Goal: Task Accomplishment & Management: Complete application form

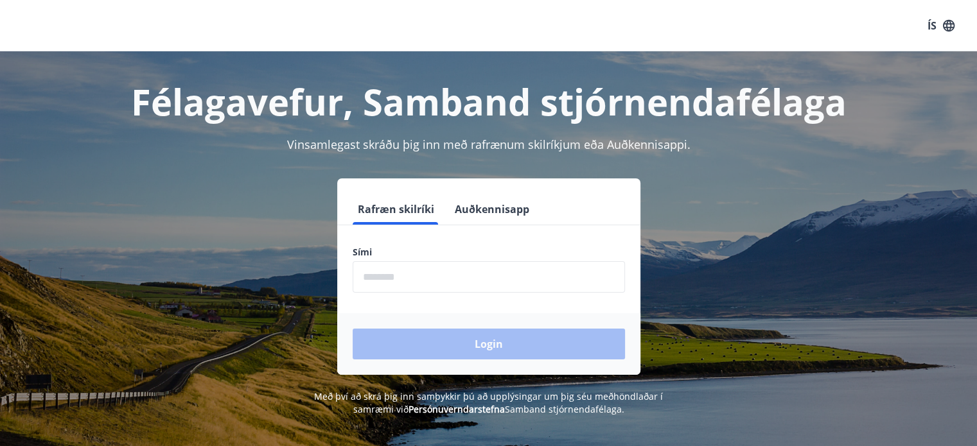
click at [424, 276] on input "phone" at bounding box center [488, 276] width 272 height 31
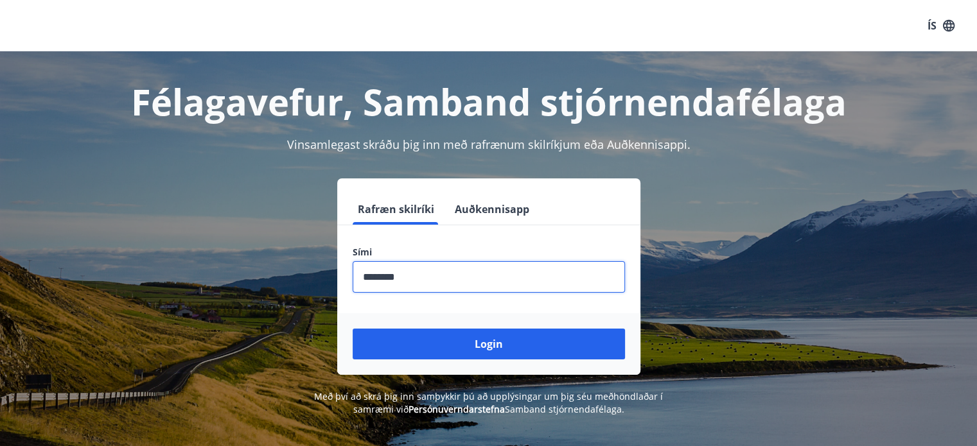
type input "********"
click at [352, 329] on button "Login" at bounding box center [488, 344] width 272 height 31
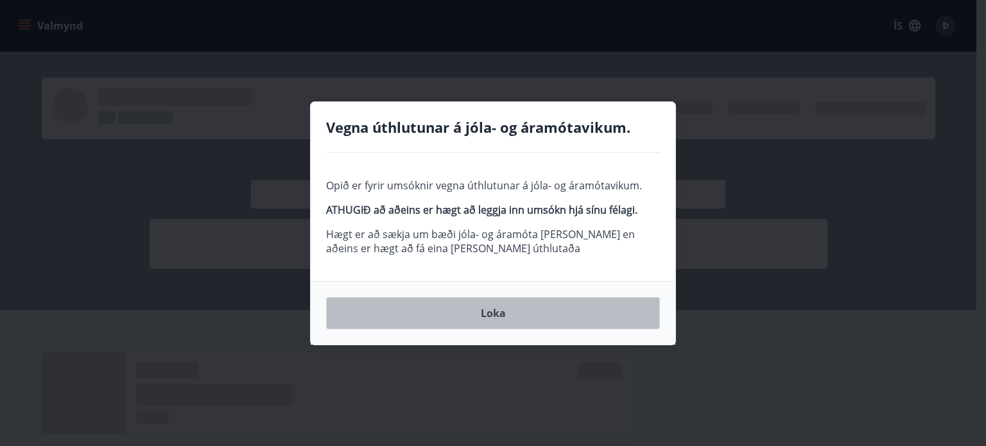
click at [501, 312] on button "Loka" at bounding box center [493, 313] width 334 height 32
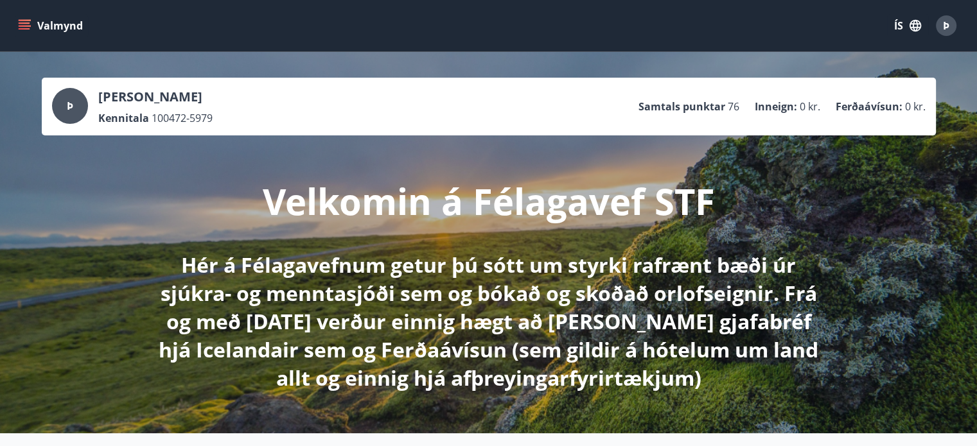
click at [28, 25] on icon "menu" at bounding box center [24, 25] width 13 height 13
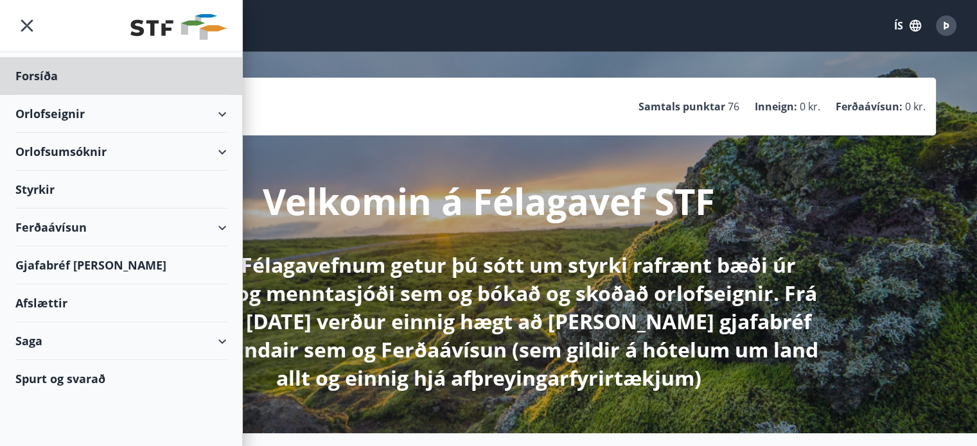
click at [51, 189] on div "Styrkir" at bounding box center [120, 190] width 211 height 38
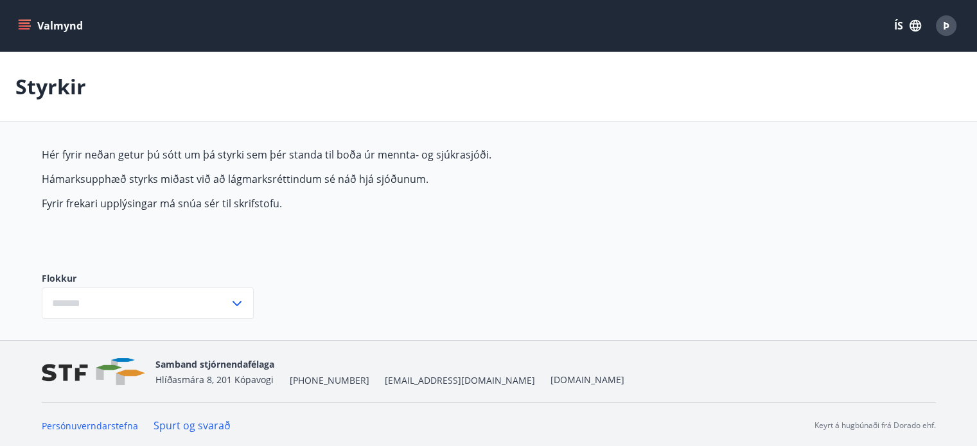
type input "***"
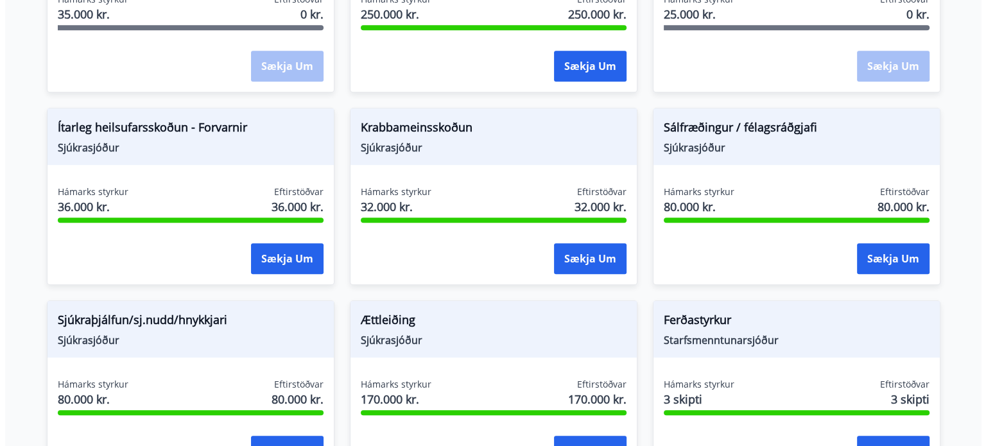
scroll to position [835, 0]
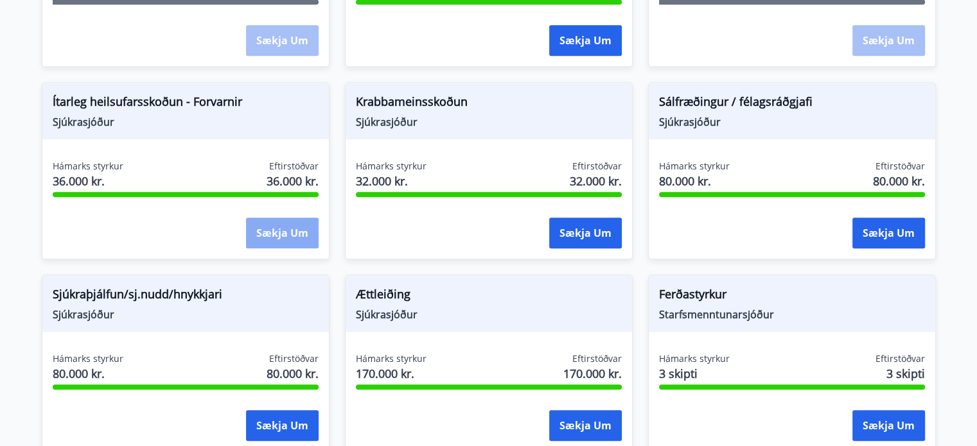
click at [274, 234] on button "Sækja um" at bounding box center [282, 233] width 73 height 31
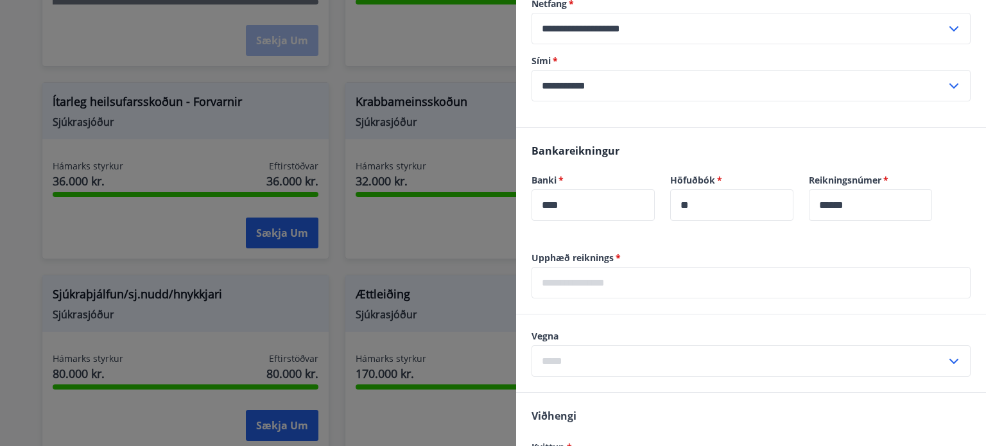
scroll to position [257, 0]
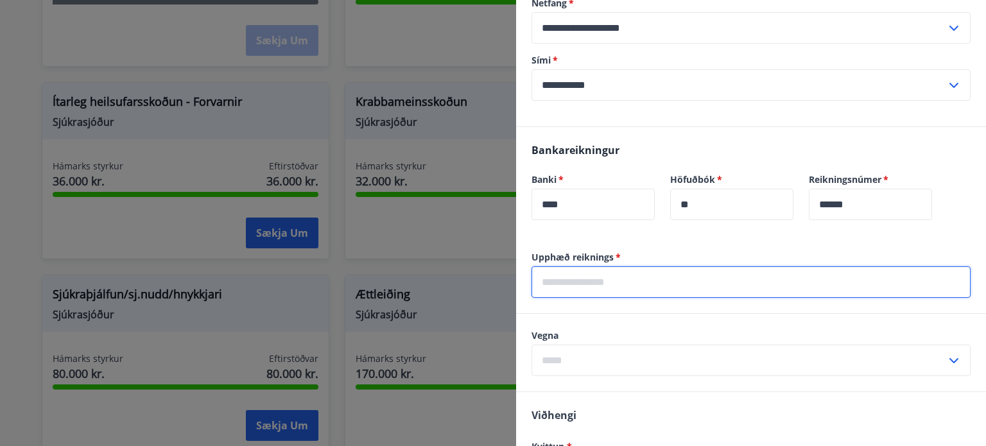
click at [703, 286] on input "text" at bounding box center [751, 281] width 439 height 31
type input "*****"
click at [946, 359] on icon at bounding box center [953, 360] width 15 height 15
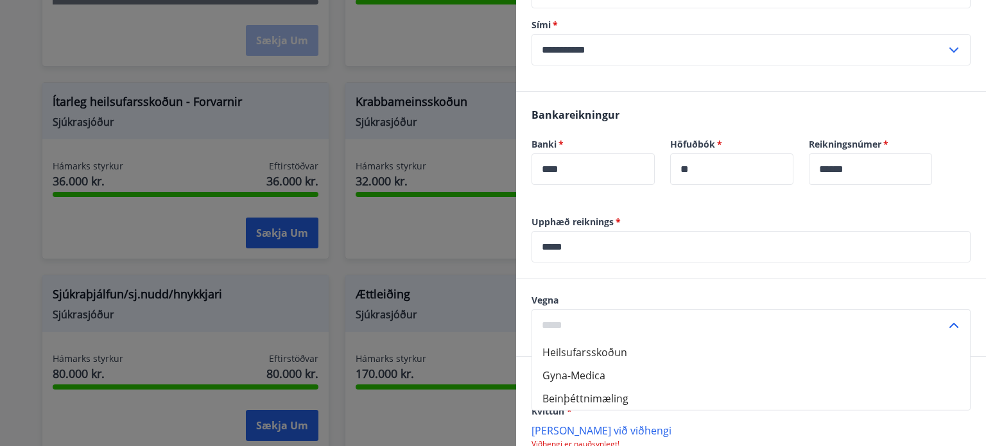
scroll to position [321, 0]
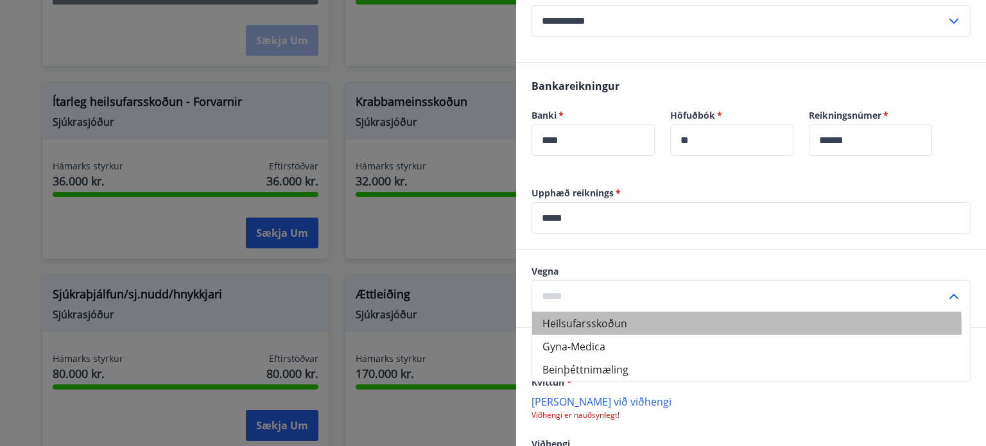
click at [602, 329] on li "Heilsufarsskoðun" at bounding box center [751, 323] width 438 height 23
type input "**********"
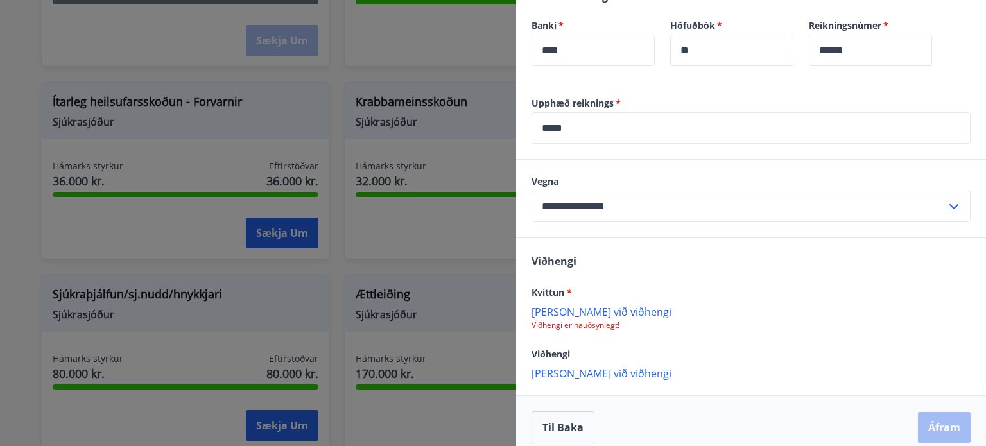
scroll to position [423, 0]
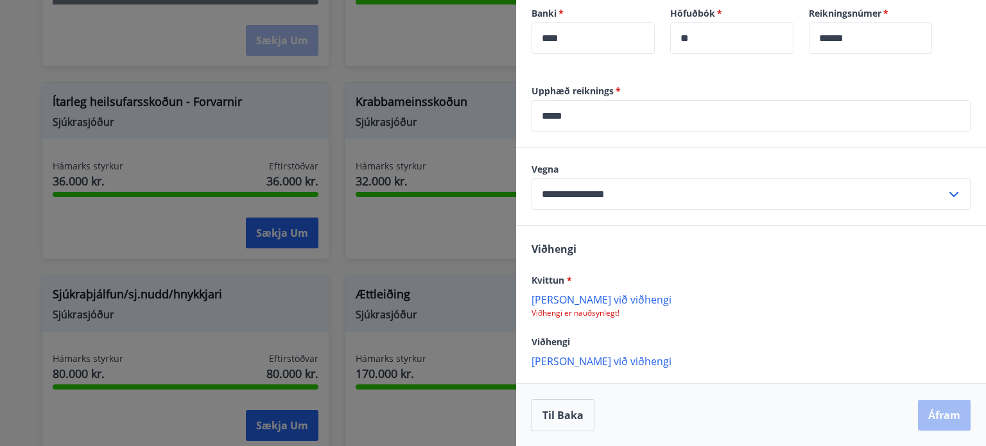
click at [593, 300] on p "[PERSON_NAME] við viðhengi" at bounding box center [751, 299] width 439 height 13
drag, startPoint x: 585, startPoint y: 308, endPoint x: 561, endPoint y: 313, distance: 24.3
click at [577, 308] on p "Viðhengi er nauðsynlegt!" at bounding box center [751, 313] width 439 height 10
click at [578, 314] on p "Viðhengi er nauðsynlegt!" at bounding box center [751, 313] width 439 height 10
click at [577, 300] on p "[PERSON_NAME] við viðhengi" at bounding box center [751, 299] width 439 height 13
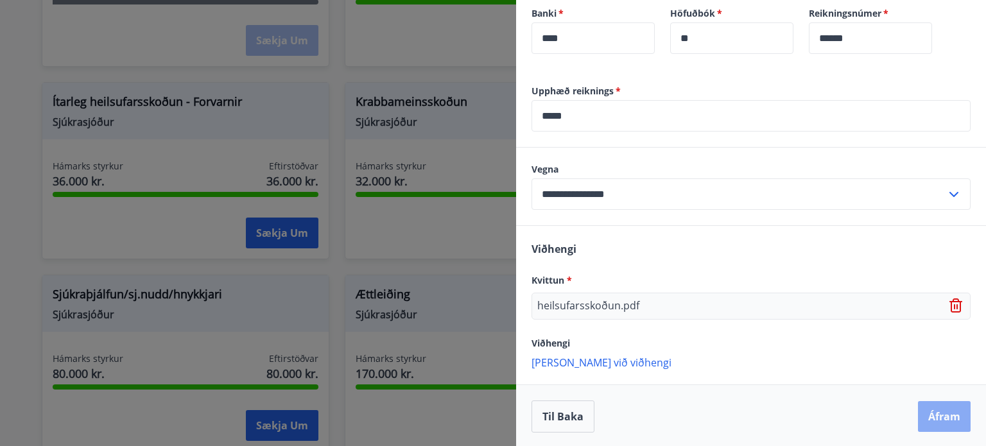
click at [934, 419] on button "Áfram" at bounding box center [944, 416] width 53 height 31
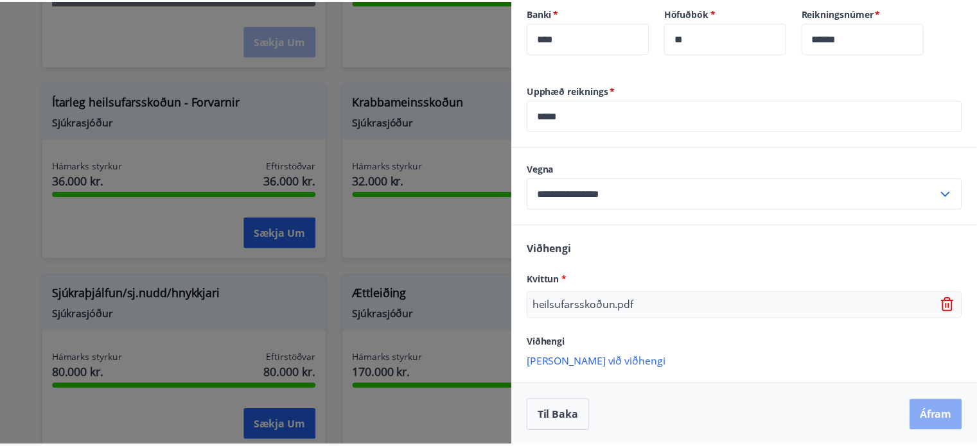
scroll to position [0, 0]
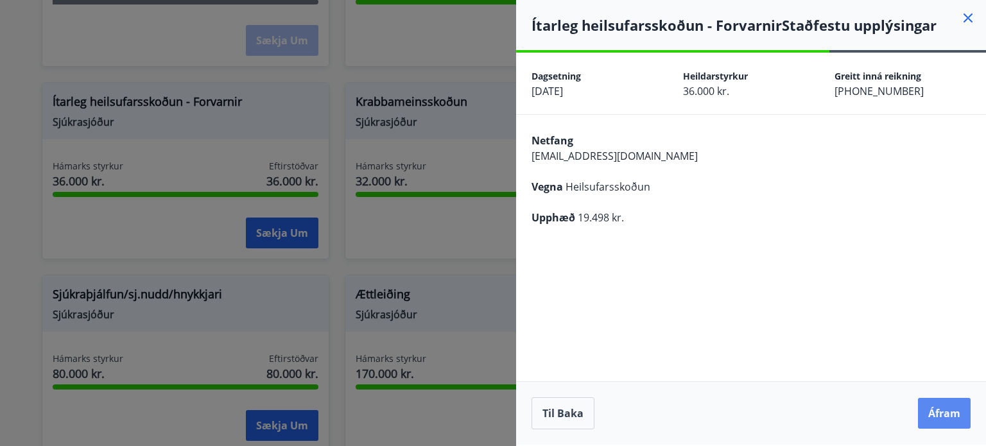
click at [940, 419] on button "Áfram" at bounding box center [944, 413] width 53 height 31
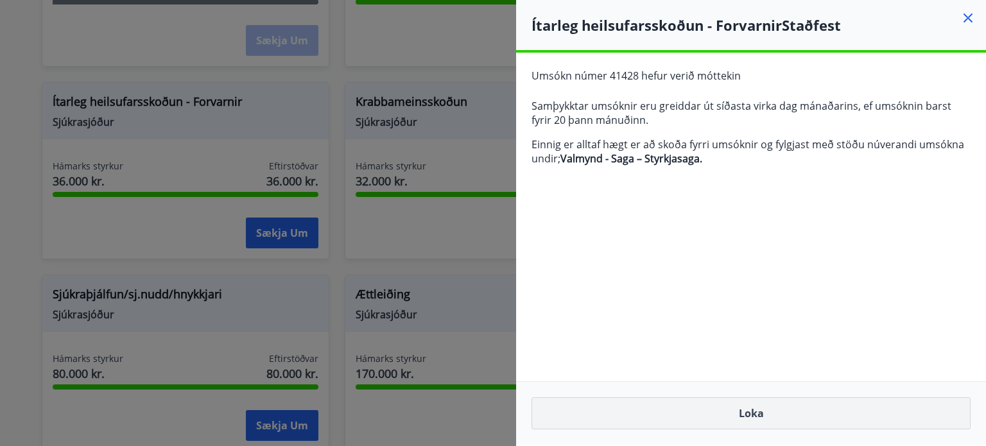
click at [765, 418] on button "Loka" at bounding box center [751, 413] width 439 height 32
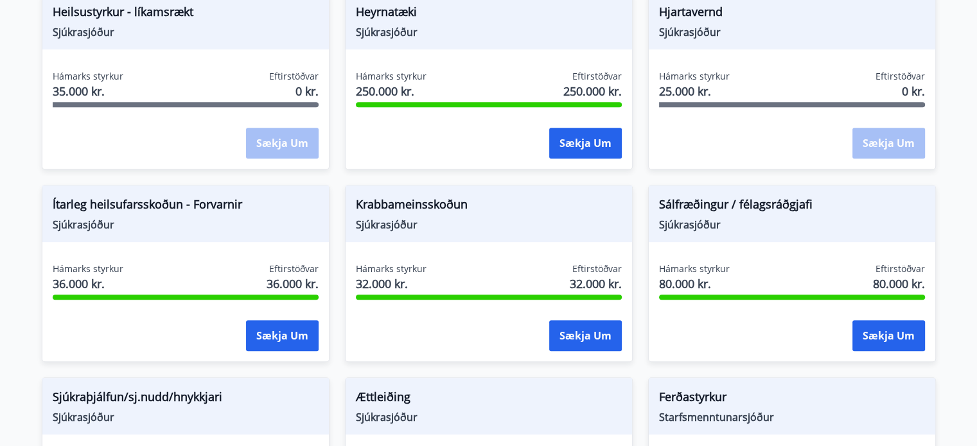
scroll to position [704, 0]
